Goal: Transaction & Acquisition: Book appointment/travel/reservation

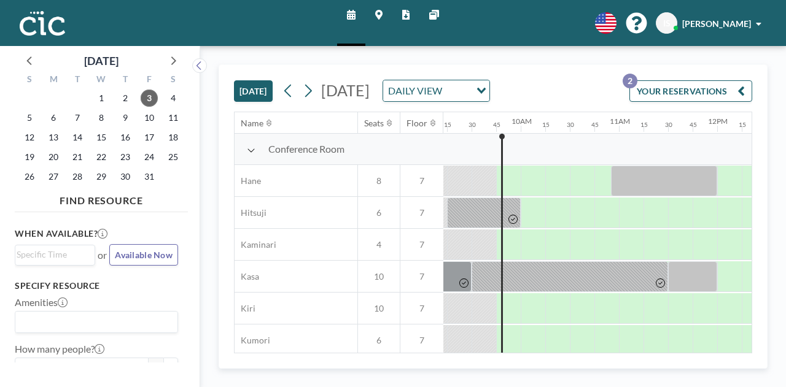
scroll to position [0, 933]
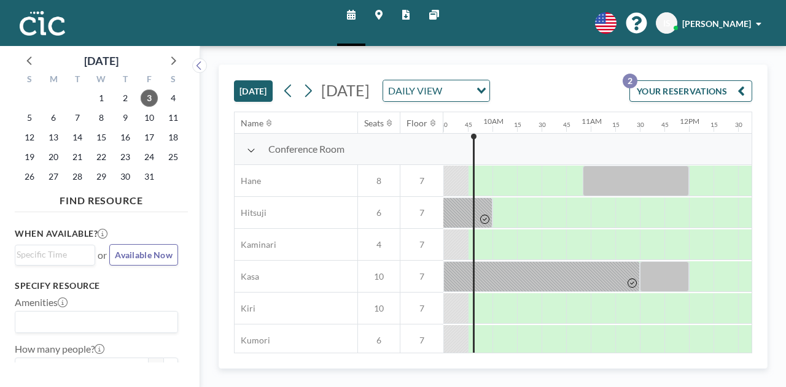
click at [379, 14] on icon at bounding box center [378, 15] width 7 height 10
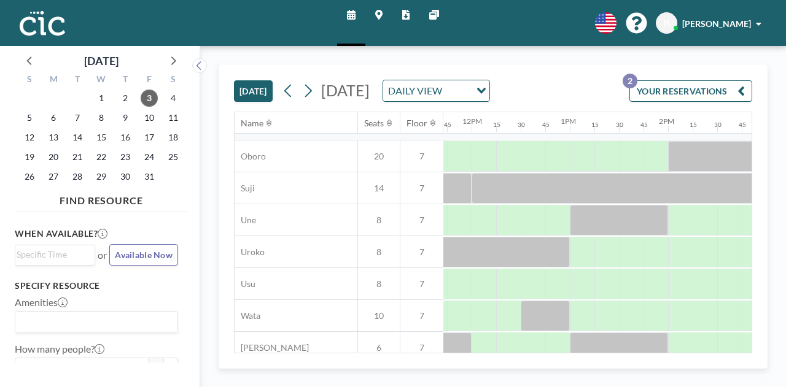
scroll to position [918, 1152]
click at [578, 255] on div at bounding box center [581, 251] width 25 height 31
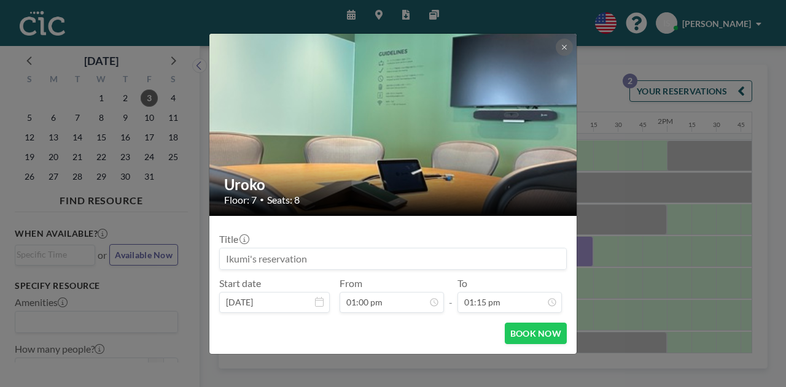
click at [316, 267] on input at bounding box center [393, 259] width 346 height 21
type input "a"
click at [565, 52] on button at bounding box center [564, 47] width 17 height 17
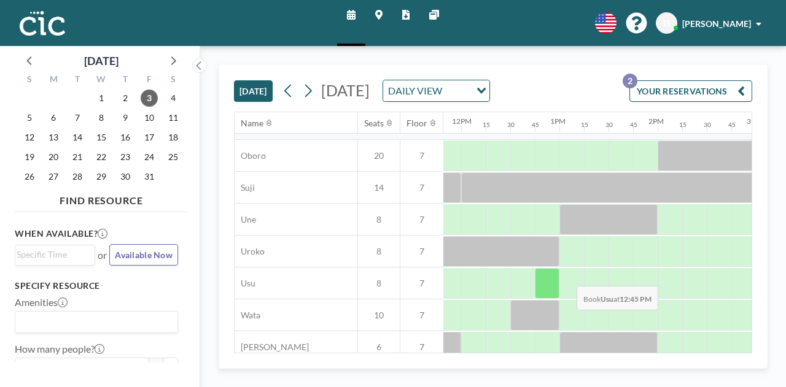
scroll to position [918, 1162]
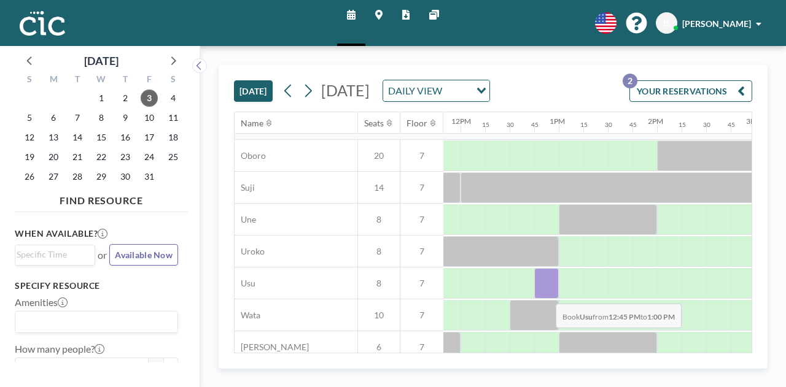
click at [546, 293] on div at bounding box center [546, 283] width 25 height 31
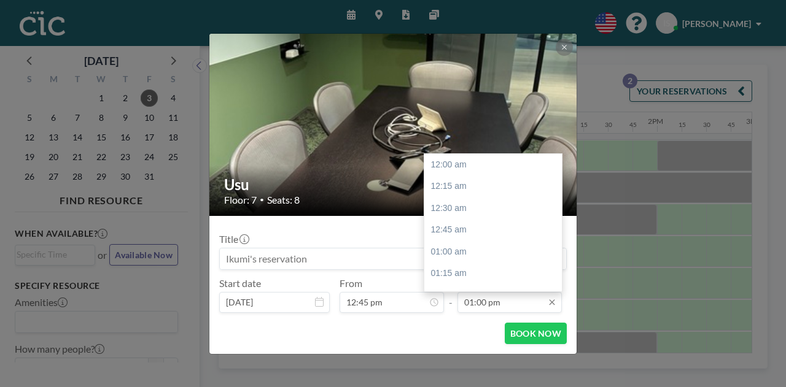
scroll to position [1136, 0]
click at [474, 304] on input "01:00 pm" at bounding box center [509, 302] width 104 height 21
click at [474, 254] on div "02:45 pm" at bounding box center [496, 254] width 144 height 22
type input "02:45 pm"
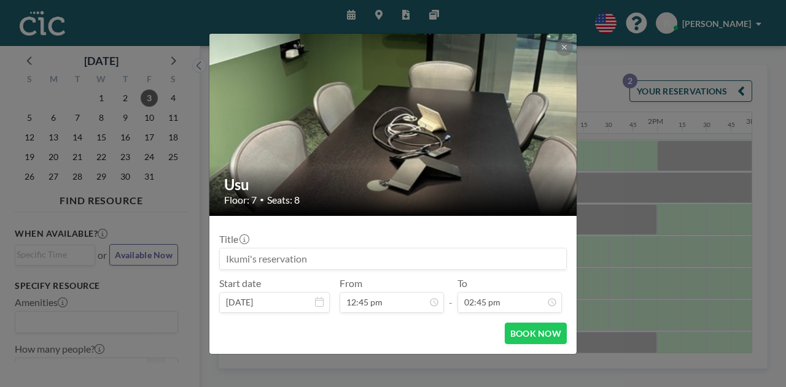
click at [438, 254] on input at bounding box center [393, 259] width 346 height 21
type input "aiESG"
click at [548, 326] on button "BOOK NOW" at bounding box center [536, 333] width 62 height 21
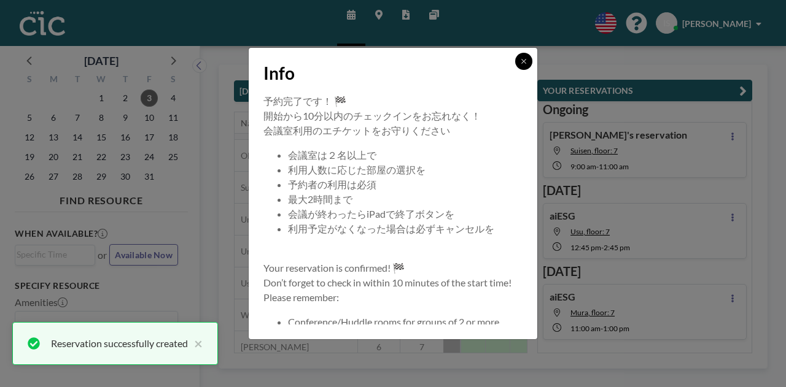
click at [521, 67] on button at bounding box center [523, 61] width 17 height 17
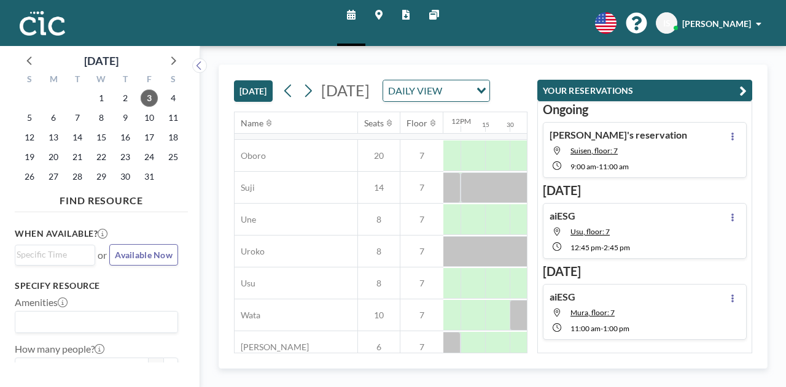
click at [374, 8] on link "Maps" at bounding box center [378, 23] width 27 height 46
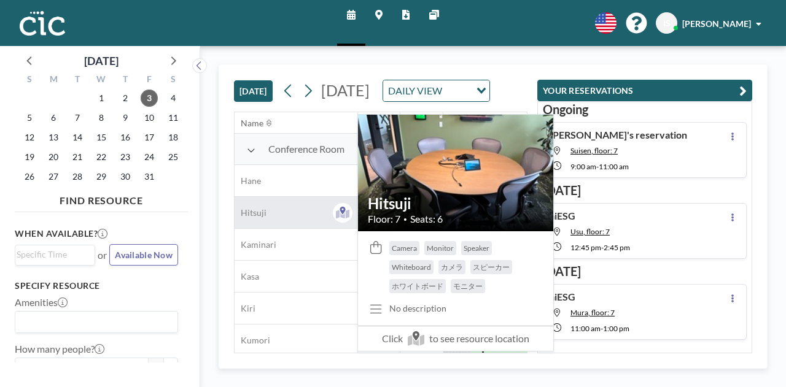
scroll to position [0, 933]
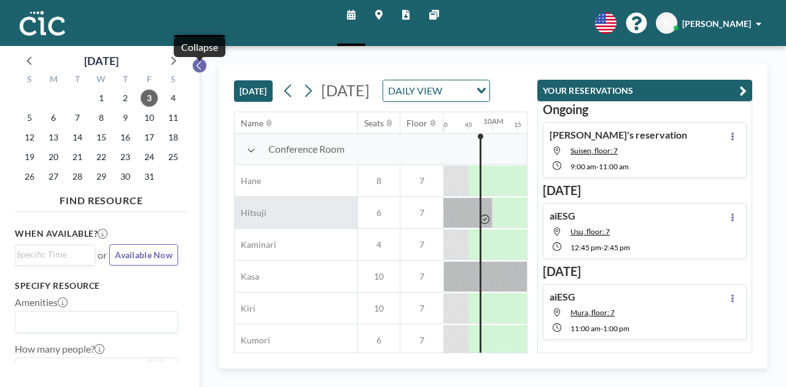
click at [201, 69] on icon at bounding box center [199, 66] width 8 height 12
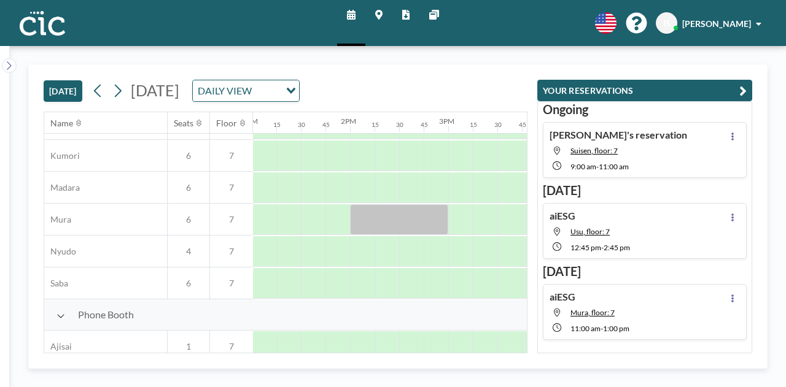
scroll to position [185, 1279]
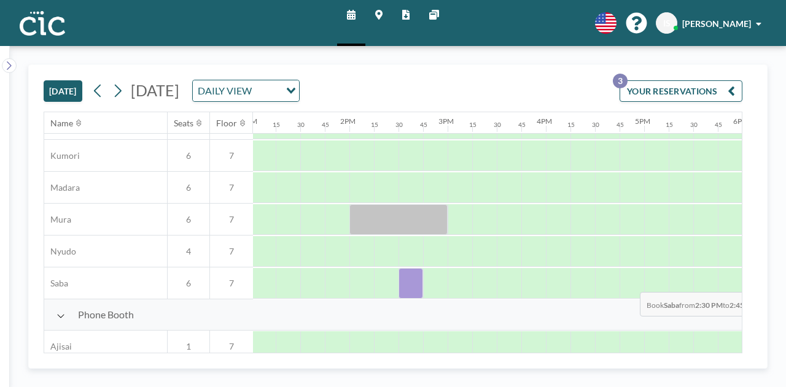
click at [415, 282] on div at bounding box center [410, 283] width 25 height 31
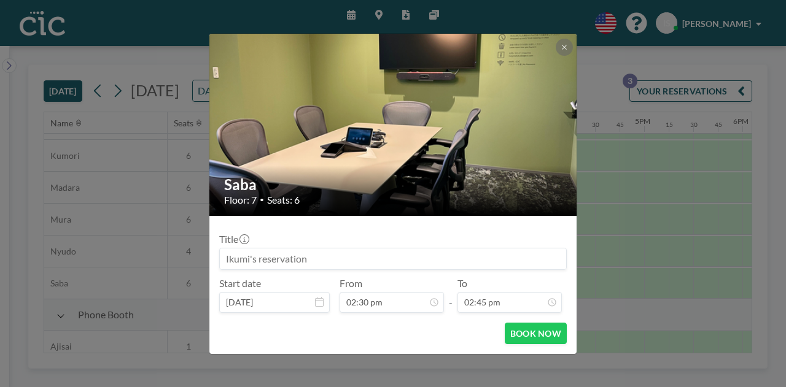
click at [323, 258] on input at bounding box center [393, 259] width 346 height 21
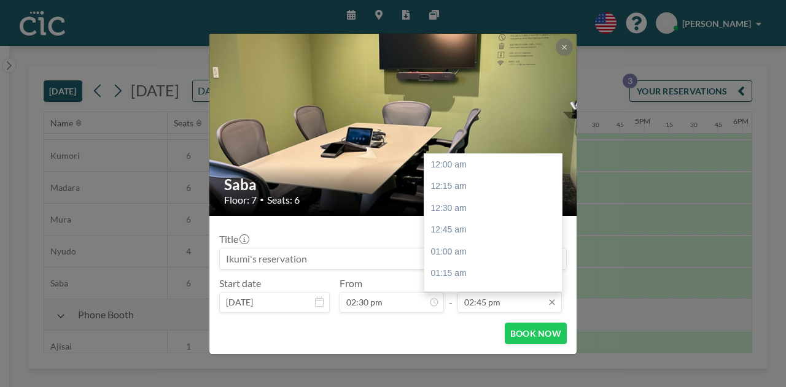
scroll to position [1289, 0]
click at [502, 306] on input "02:45 pm" at bounding box center [509, 302] width 104 height 21
click at [465, 273] on div "04:00 pm" at bounding box center [496, 274] width 144 height 22
type input "04:00 pm"
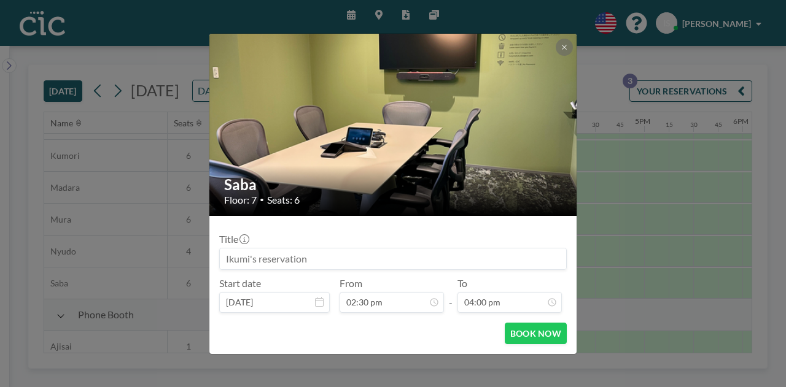
scroll to position [1399, 0]
click at [409, 257] on input at bounding box center [393, 259] width 346 height 21
click at [533, 333] on button "BOOK NOW" at bounding box center [536, 333] width 62 height 21
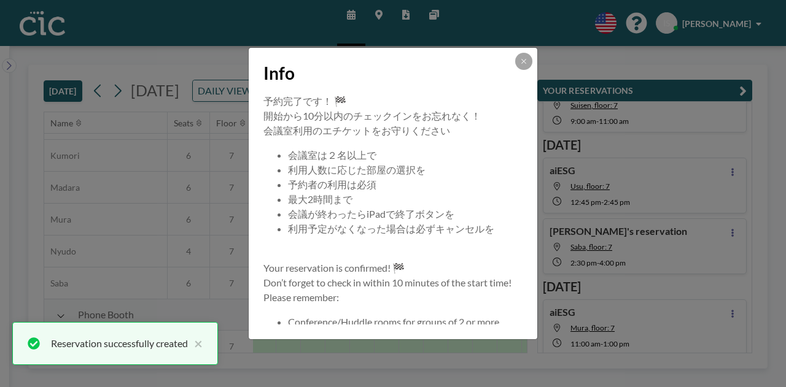
scroll to position [49, 0]
click at [528, 61] on button at bounding box center [523, 61] width 17 height 17
